Goal: Communication & Community: Answer question/provide support

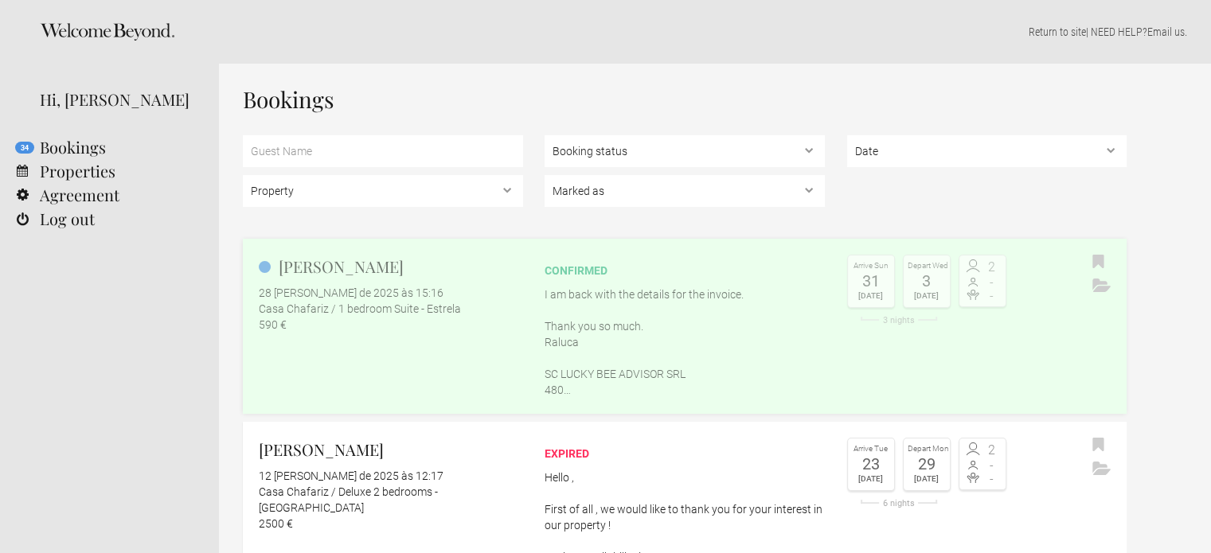
click at [354, 268] on h2 "[PERSON_NAME]" at bounding box center [391, 267] width 264 height 24
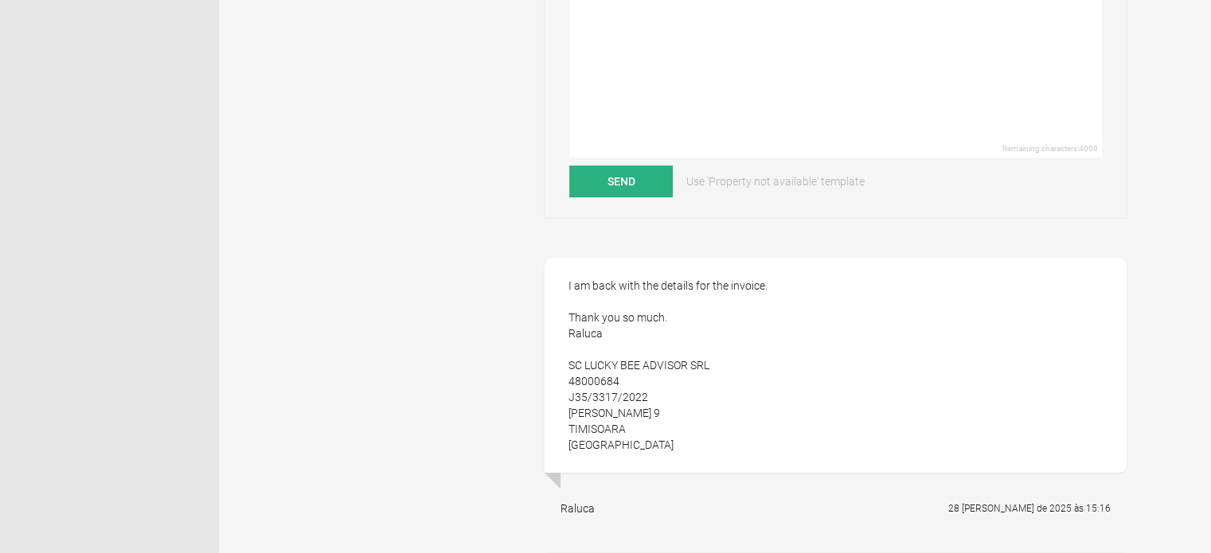
scroll to position [453, 0]
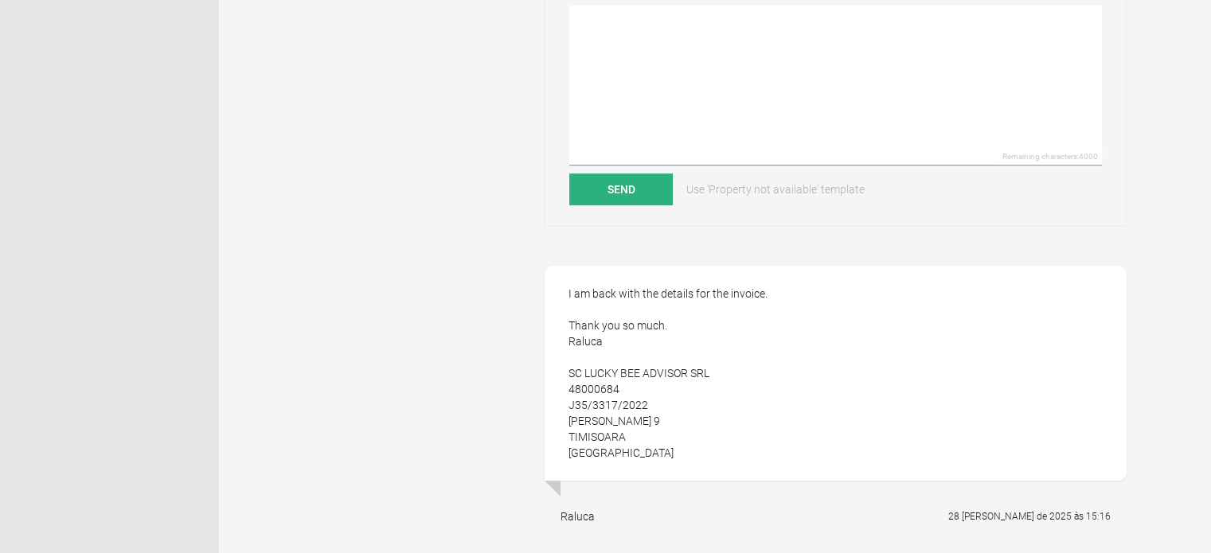
click at [940, 47] on textarea at bounding box center [835, 86] width 533 height 160
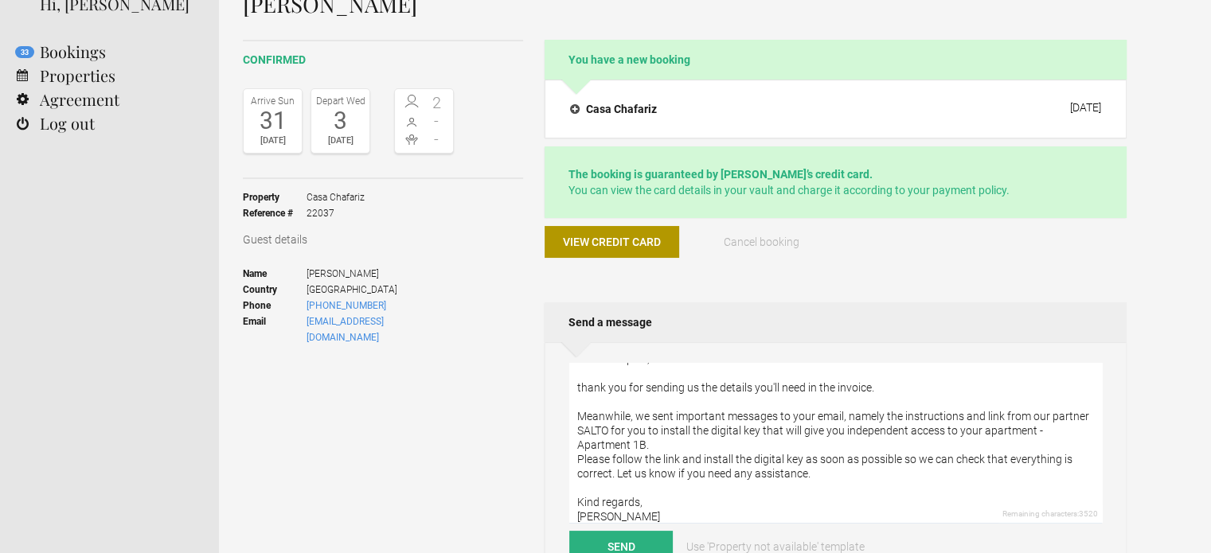
scroll to position [127, 0]
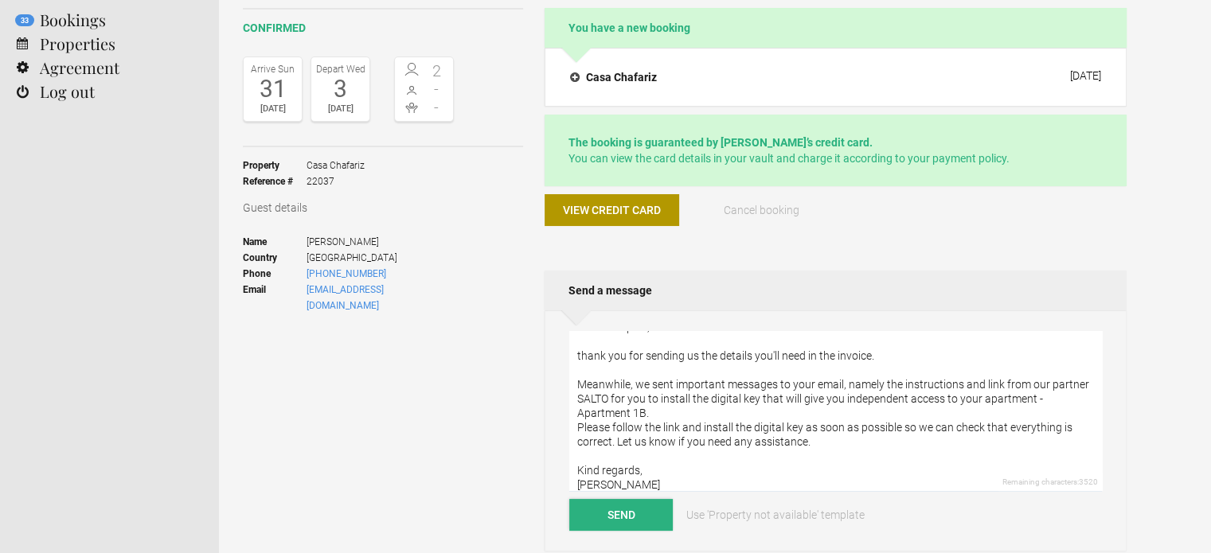
type textarea "Dear Mr. Spiac, thank you for sending us the details you'll need in the invoice…"
click at [655, 515] on button "Send" at bounding box center [621, 515] width 104 height 32
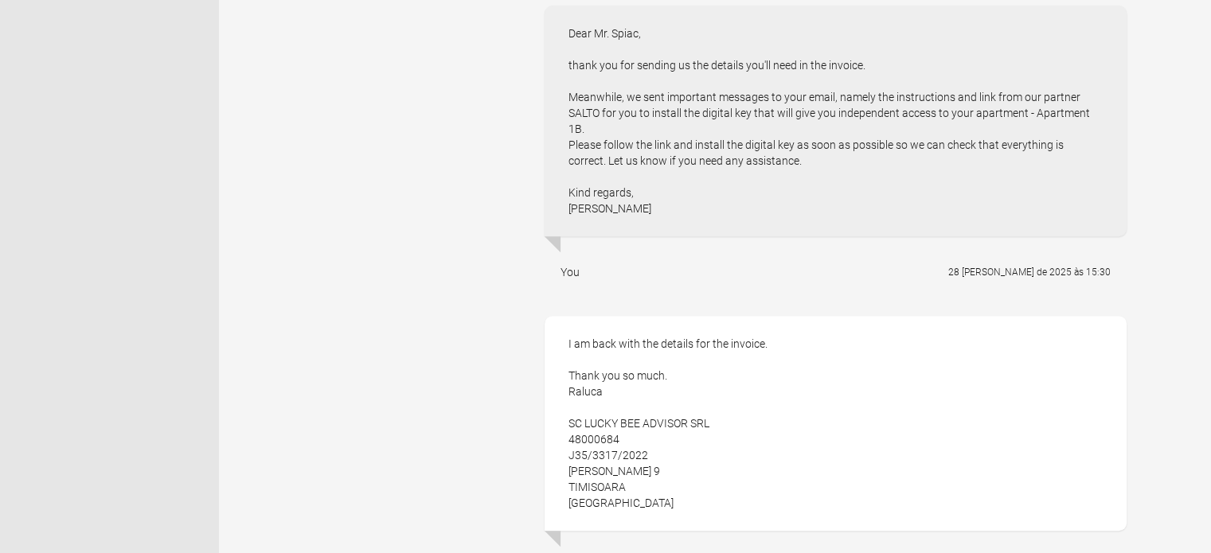
scroll to position [721, 0]
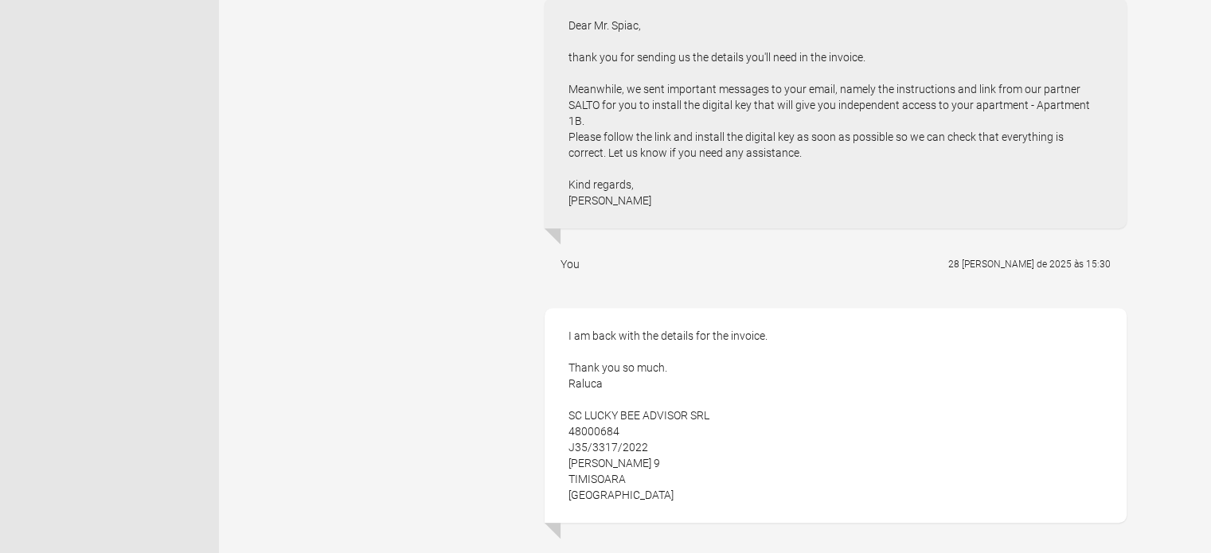
drag, startPoint x: 716, startPoint y: 413, endPoint x: 570, endPoint y: 416, distance: 145.8
click at [570, 416] on div "I am back with the details for the invoice. Thank you so much. Raluca SC LUCKY …" at bounding box center [836, 415] width 582 height 215
copy div "SC LUCKY BEE ADVISOR SRL"
drag, startPoint x: 702, startPoint y: 461, endPoint x: 571, endPoint y: 464, distance: 130.6
click at [571, 464] on div "I am back with the details for the invoice. Thank you so much. Raluca SC LUCKY …" at bounding box center [836, 415] width 582 height 215
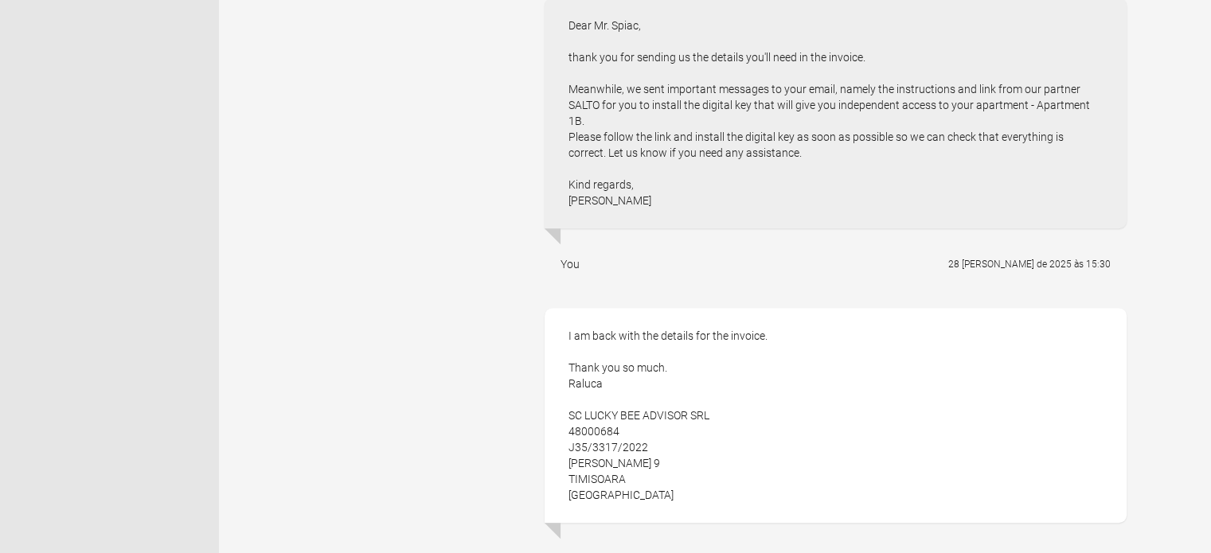
copy div "[PERSON_NAME] 9"
drag, startPoint x: 619, startPoint y: 429, endPoint x: 569, endPoint y: 434, distance: 50.4
click at [569, 434] on div "I am back with the details for the invoice. Thank you so much. Raluca SC LUCKY …" at bounding box center [836, 415] width 582 height 215
copy div "48000684"
drag, startPoint x: 653, startPoint y: 446, endPoint x: 567, endPoint y: 451, distance: 86.2
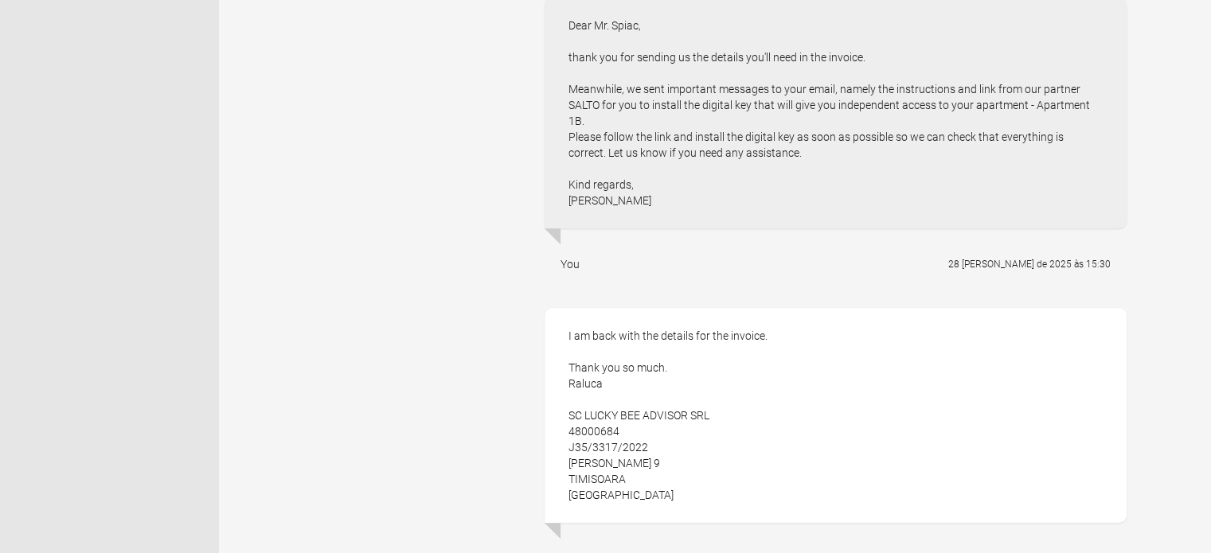
click at [567, 451] on div "I am back with the details for the invoice. Thank you so much. Raluca SC LUCKY …" at bounding box center [836, 415] width 582 height 215
copy div "J35/3317/2022"
click at [608, 426] on div "I am back with the details for the invoice. Thank you so much. Raluca SC LUCKY …" at bounding box center [836, 415] width 582 height 215
copy div "48000684"
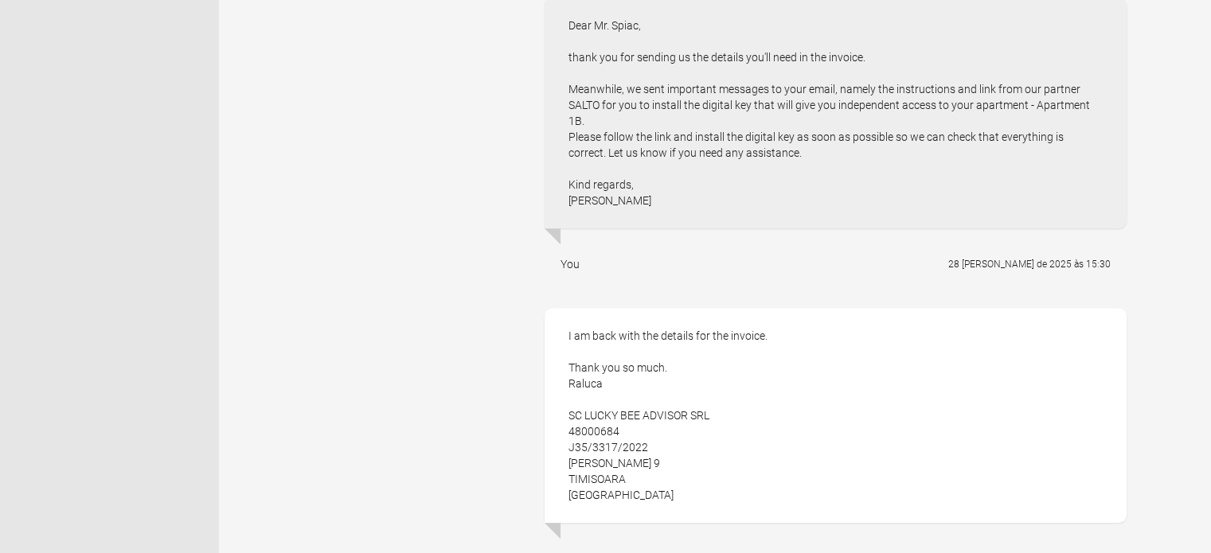
drag, startPoint x: 716, startPoint y: 411, endPoint x: 569, endPoint y: 419, distance: 147.5
click at [569, 419] on div "I am back with the details for the invoice. Thank you so much. Raluca SC LUCKY …" at bounding box center [836, 415] width 582 height 215
copy div "SC LUCKY BEE ADVISOR SRL"
drag, startPoint x: 619, startPoint y: 431, endPoint x: 568, endPoint y: 432, distance: 51.8
click at [568, 432] on div "I am back with the details for the invoice. Thank you so much. Raluca SC LUCKY …" at bounding box center [836, 415] width 582 height 215
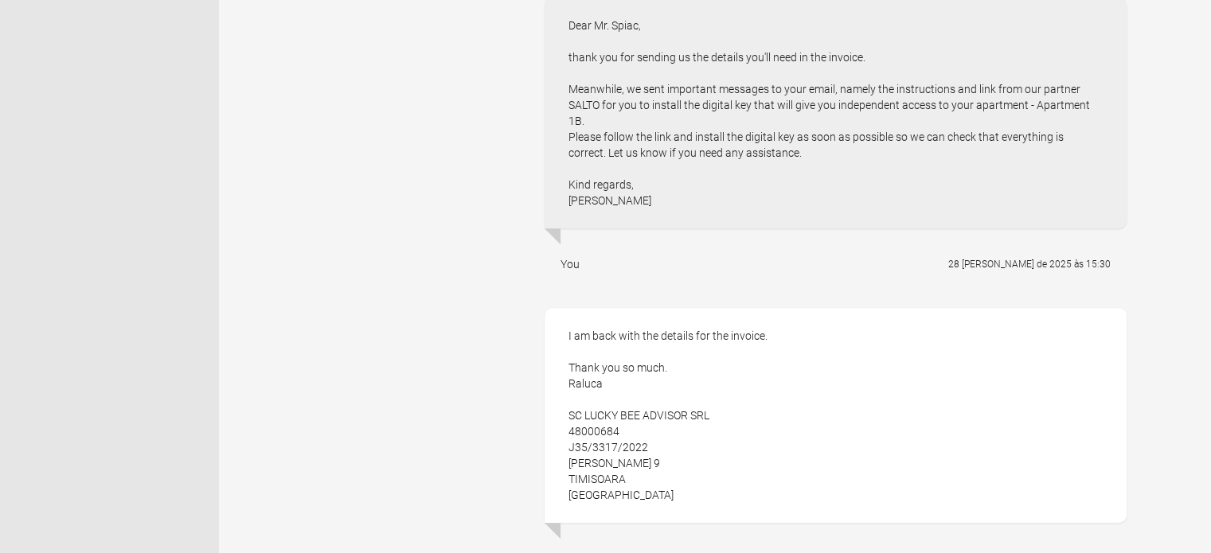
copy div "48000684"
drag, startPoint x: 628, startPoint y: 477, endPoint x: 554, endPoint y: 476, distance: 74.1
click at [554, 476] on div "I am back with the details for the invoice. Thank you so much. Raluca SC LUCKY …" at bounding box center [836, 415] width 582 height 215
copy div "TIMISOARA"
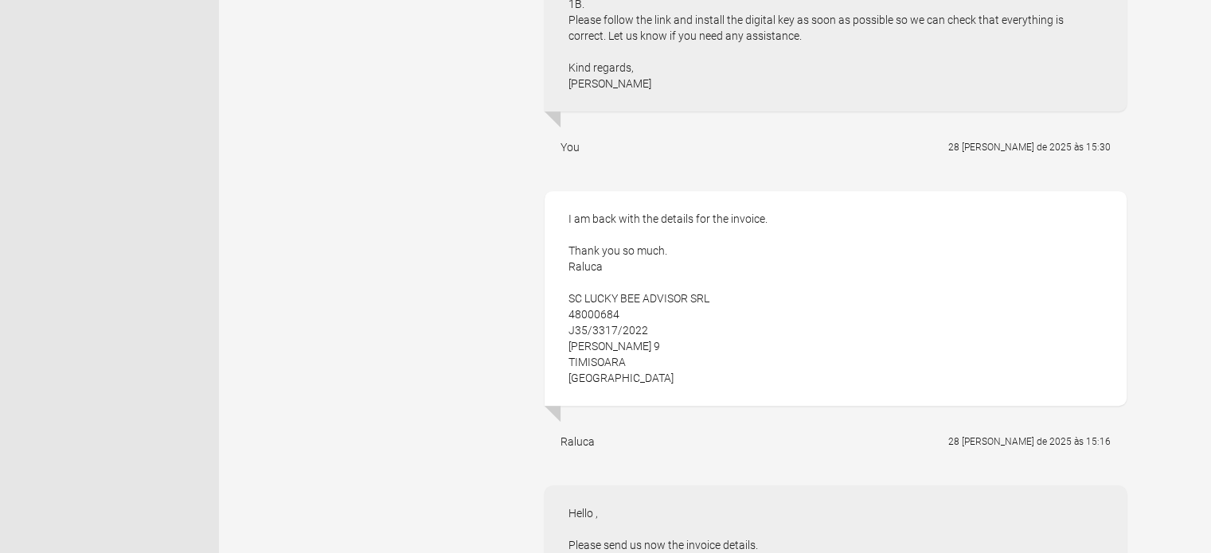
scroll to position [941, 0]
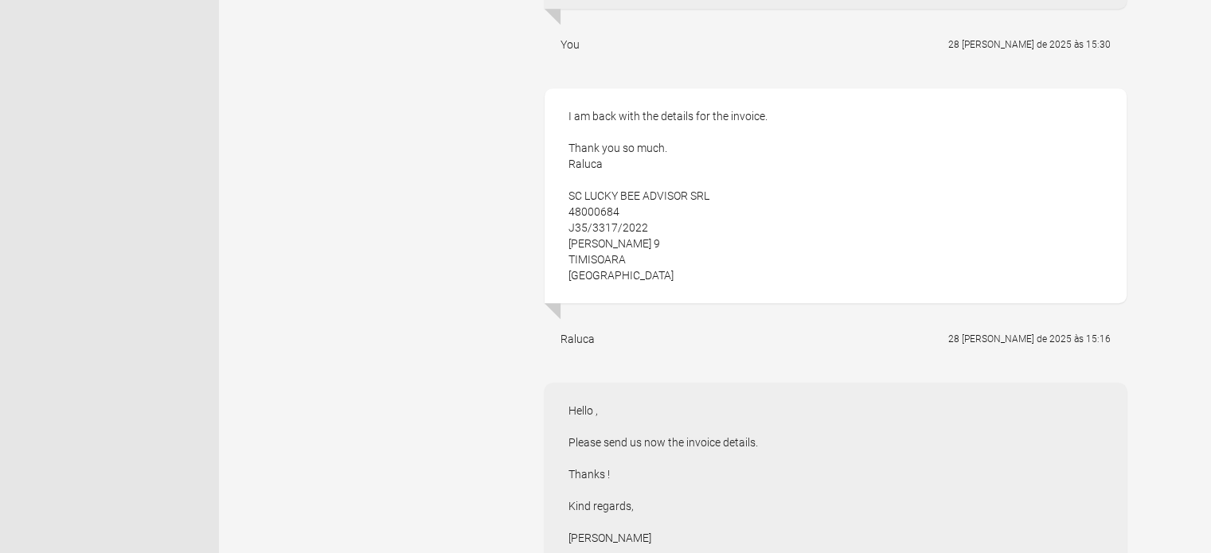
drag, startPoint x: 631, startPoint y: 210, endPoint x: 550, endPoint y: 209, distance: 80.4
click at [550, 209] on div "I am back with the details for the invoice. Thank you so much. Raluca SC LUCKY …" at bounding box center [836, 195] width 582 height 215
copy div "48000684"
drag, startPoint x: 713, startPoint y: 196, endPoint x: 565, endPoint y: 201, distance: 149.0
click at [565, 201] on div "I am back with the details for the invoice. Thank you so much. Raluca SC LUCKY …" at bounding box center [836, 195] width 582 height 215
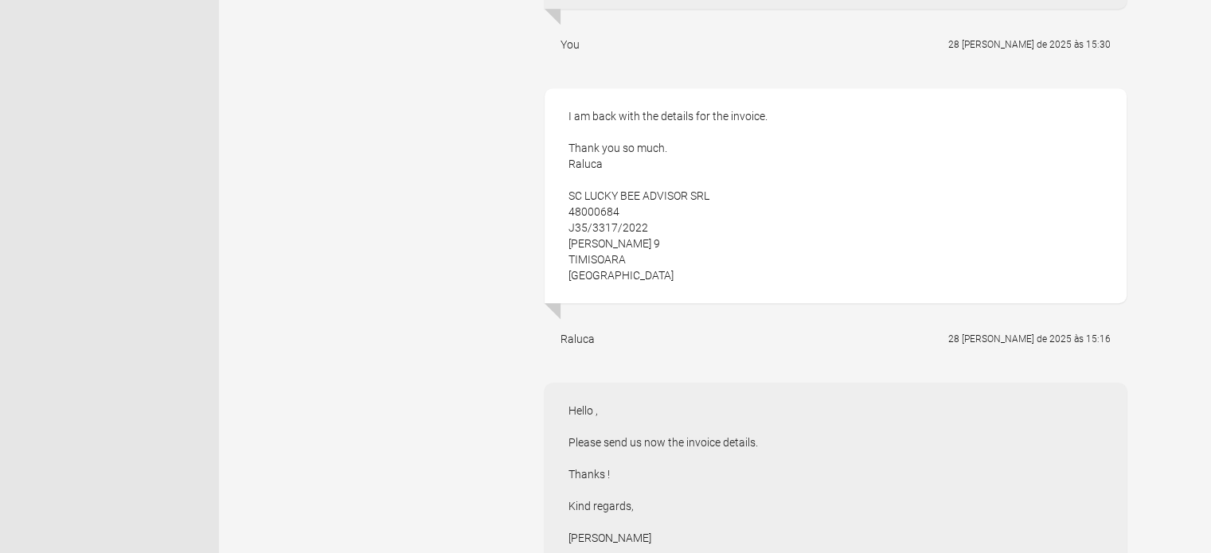
copy div "SC LUCKY BEE ADVISOR SRL"
click at [632, 209] on div "I am back with the details for the invoice. Thank you so much. Raluca SC LUCKY …" at bounding box center [836, 195] width 582 height 215
drag, startPoint x: 650, startPoint y: 225, endPoint x: 570, endPoint y: 231, distance: 79.9
click at [570, 231] on div "I am back with the details for the invoice. Thank you so much. Raluca SC LUCKY …" at bounding box center [836, 195] width 582 height 215
drag, startPoint x: 706, startPoint y: 242, endPoint x: 567, endPoint y: 248, distance: 139.5
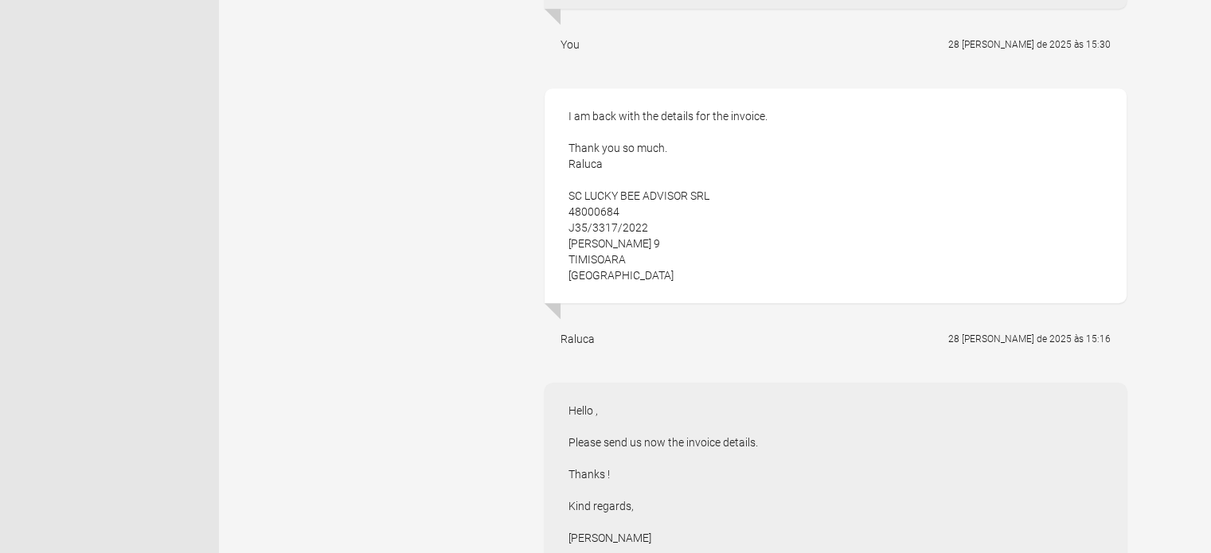
click at [567, 248] on div "I am back with the details for the invoice. Thank you so much. Raluca SC LUCKY …" at bounding box center [836, 195] width 582 height 215
drag, startPoint x: 635, startPoint y: 260, endPoint x: 563, endPoint y: 263, distance: 71.7
click at [563, 263] on div "I am back with the details for the invoice. Thank you so much. Raluca SC LUCKY …" at bounding box center [836, 195] width 582 height 215
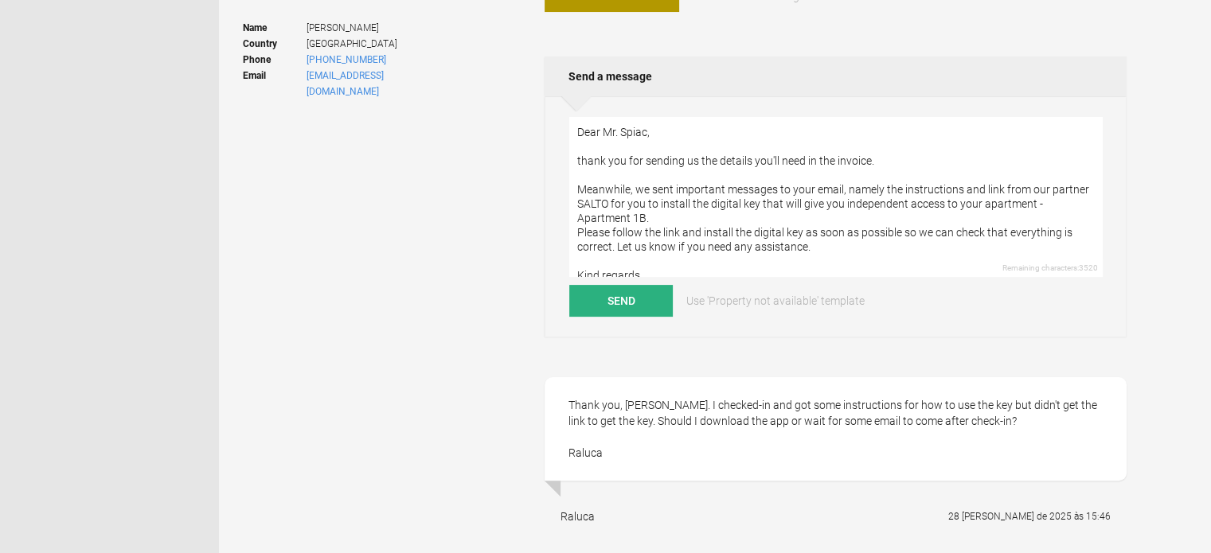
scroll to position [350, 0]
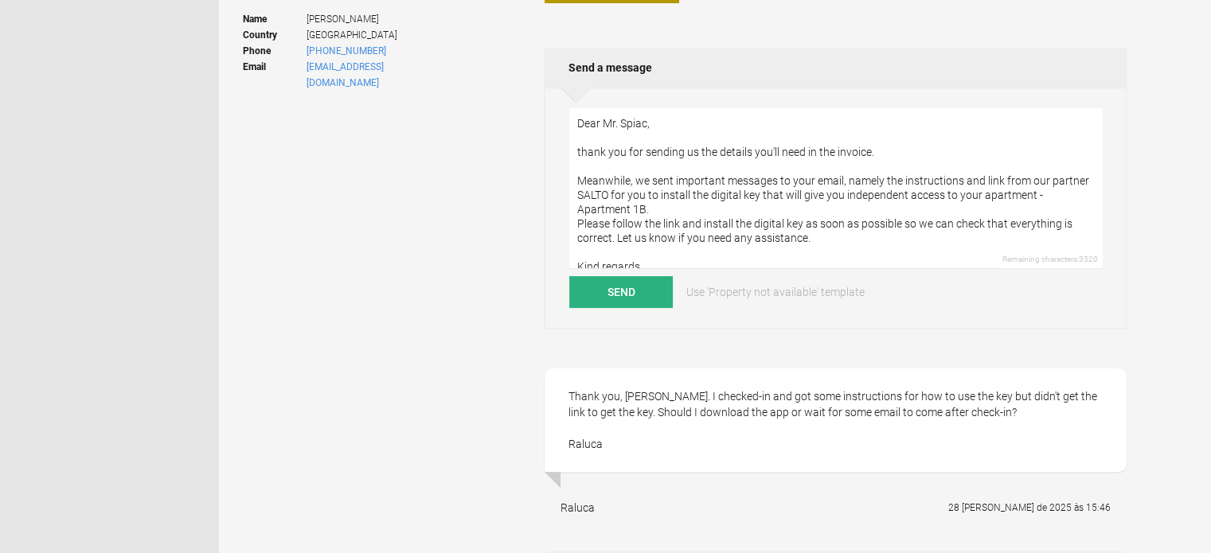
click at [901, 119] on textarea "Dear Mr. Spiac, thank you for sending us the details you'll need in the invoice…" at bounding box center [835, 188] width 533 height 160
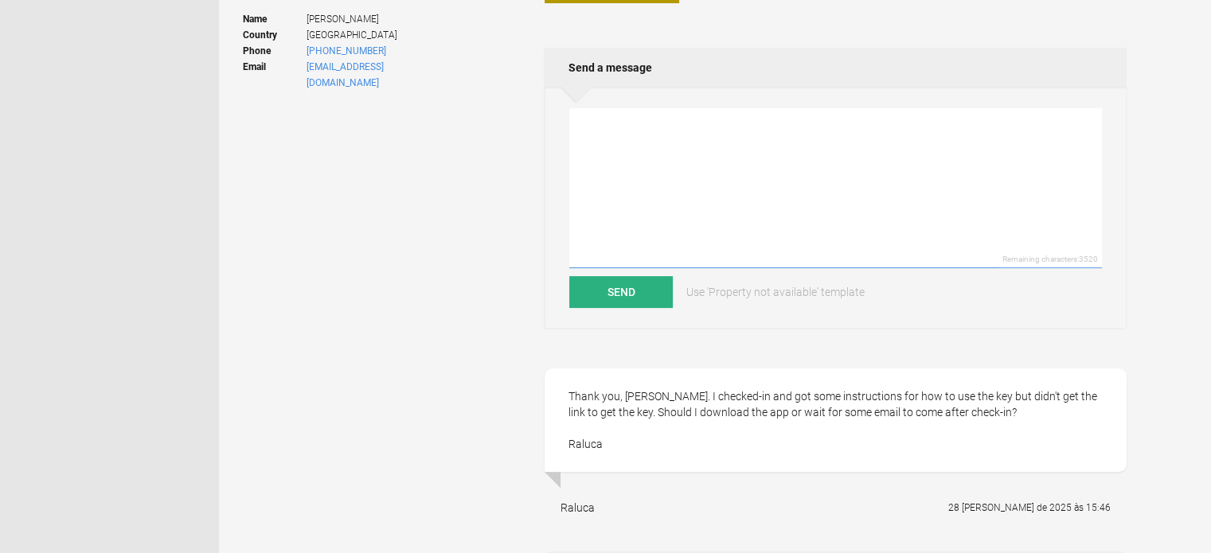
type textarea "I"
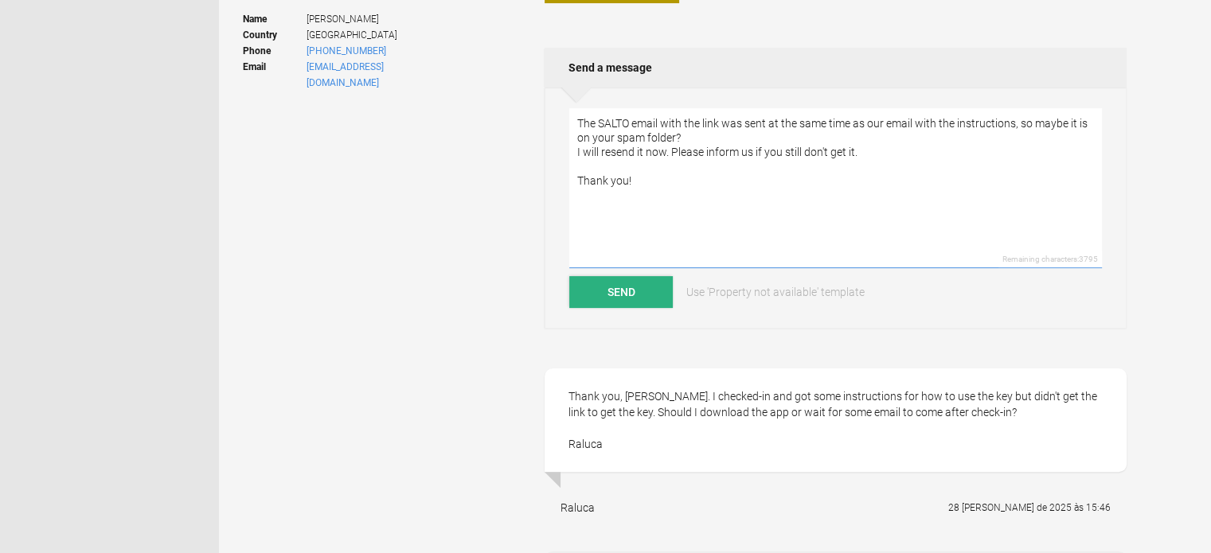
type textarea "The SALTO email with the link was sent at the same time as our email with the i…"
click at [621, 290] on button "Send" at bounding box center [621, 292] width 104 height 32
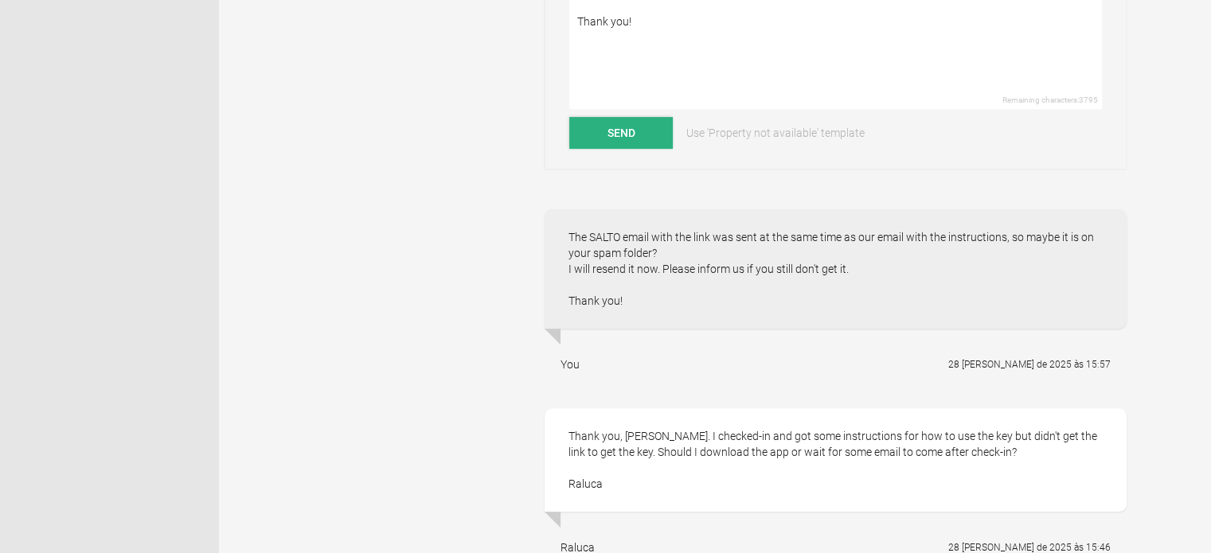
scroll to position [594, 0]
